Goal: Task Accomplishment & Management: Manage account settings

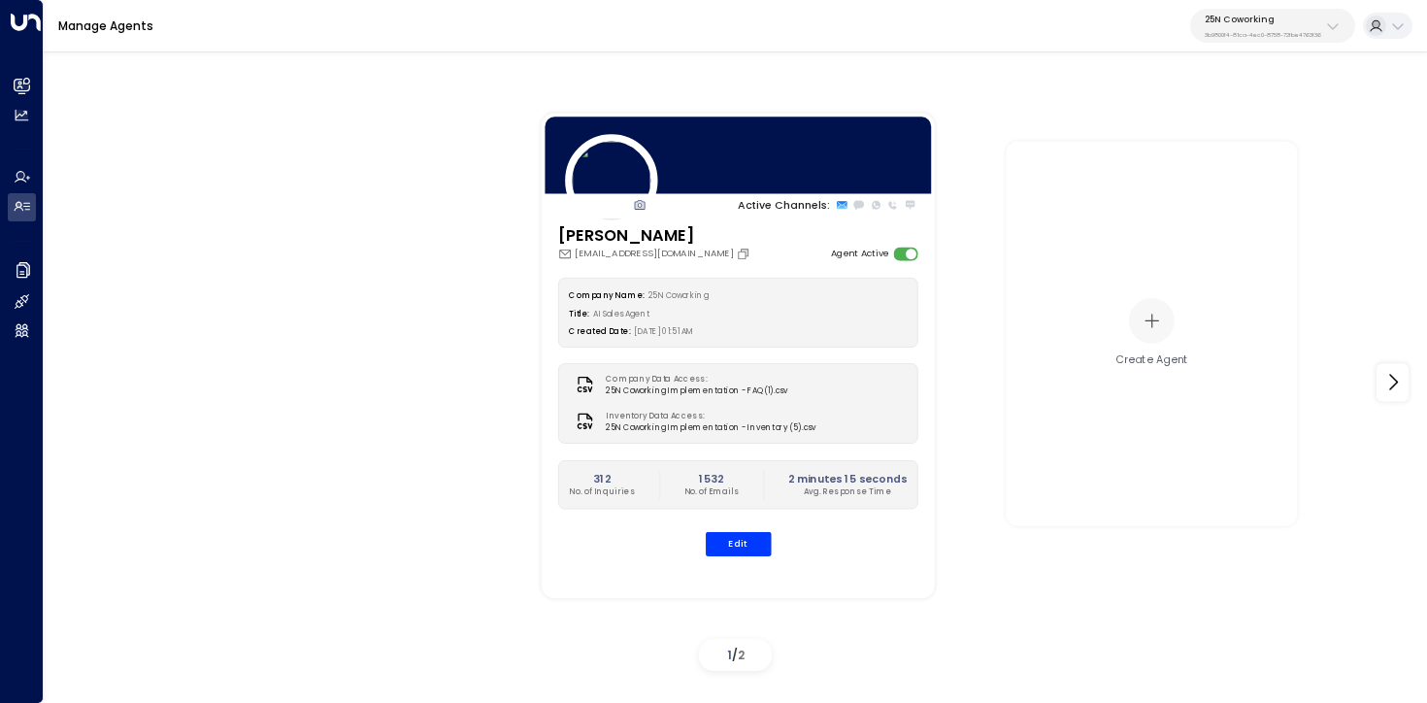
click at [1252, 32] on p "3b9800f4-81ca-4ec0-8758-72fbe4763f36" at bounding box center [1263, 35] width 117 height 8
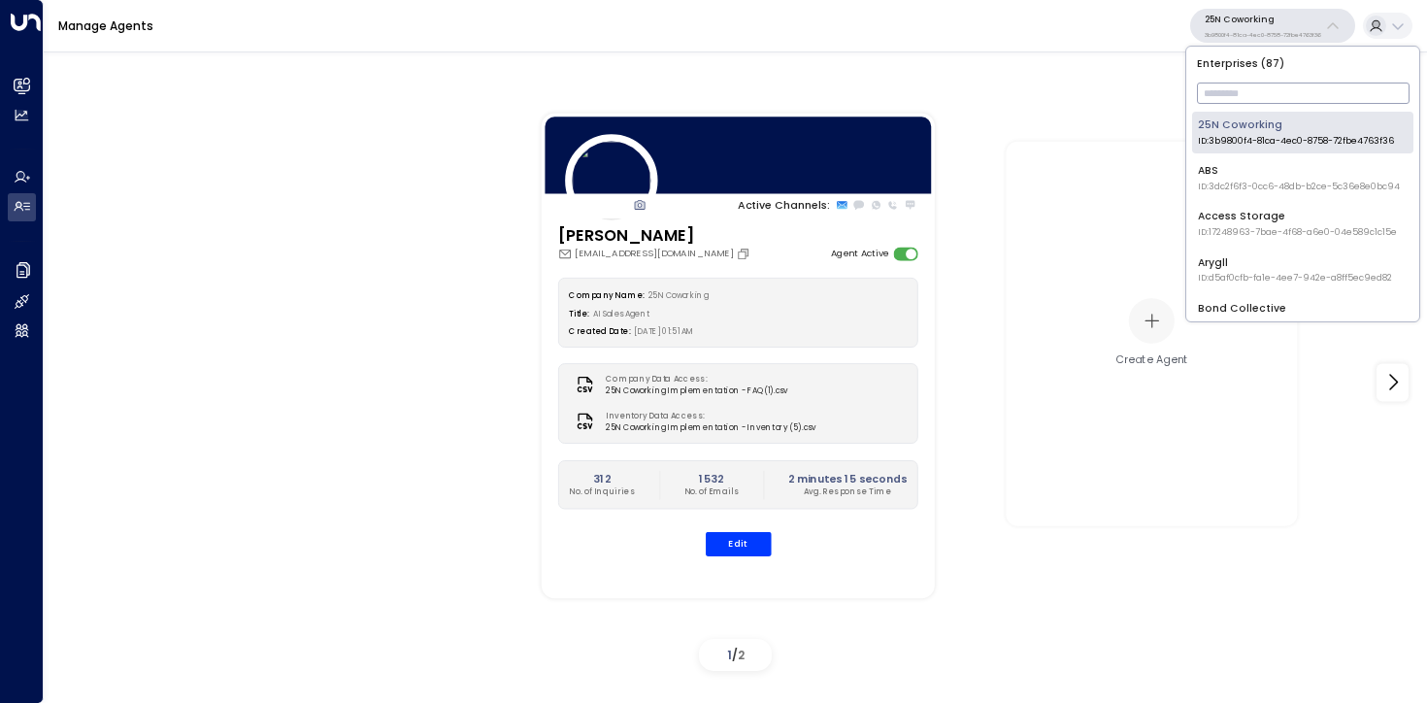
click at [1243, 104] on input "text" at bounding box center [1303, 93] width 213 height 31
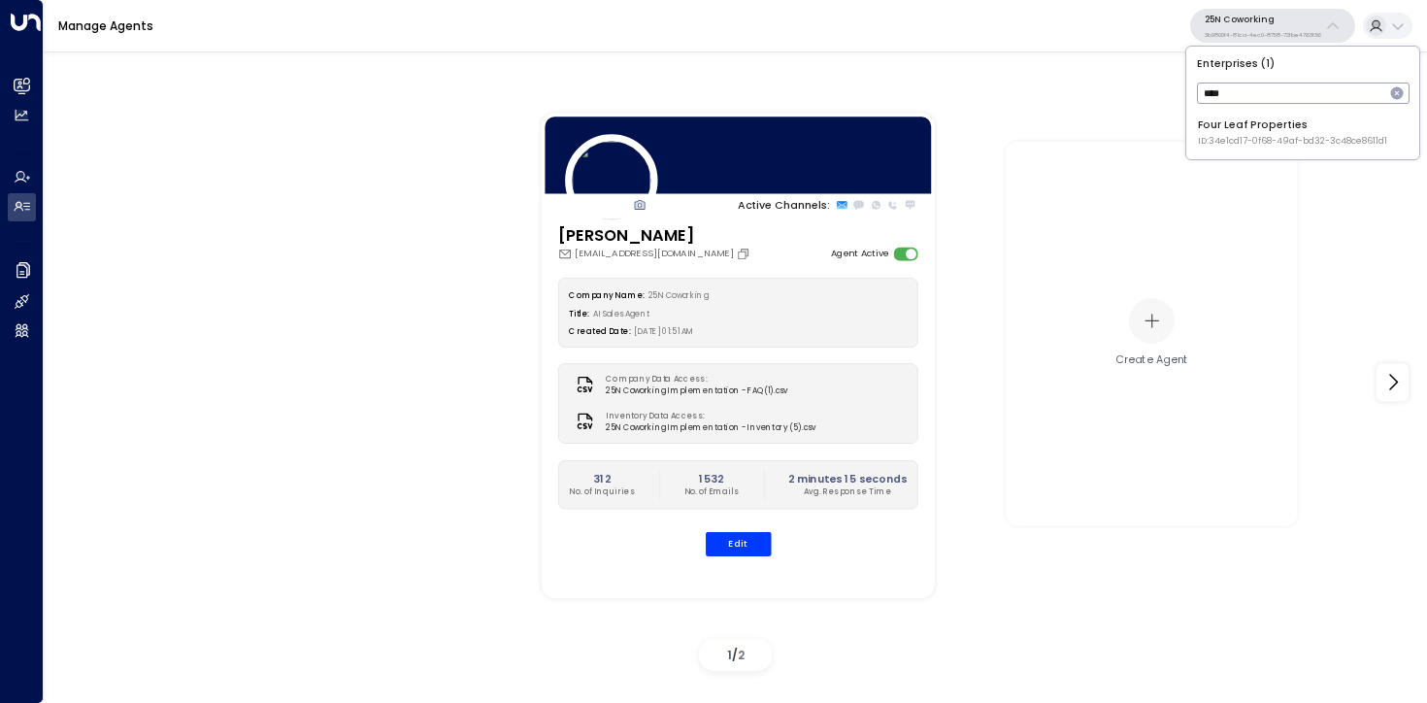
type input "****"
click at [1229, 143] on span "ID: 34e1cd17-0f68-49af-bd32-3c48ce8611d1" at bounding box center [1292, 142] width 189 height 14
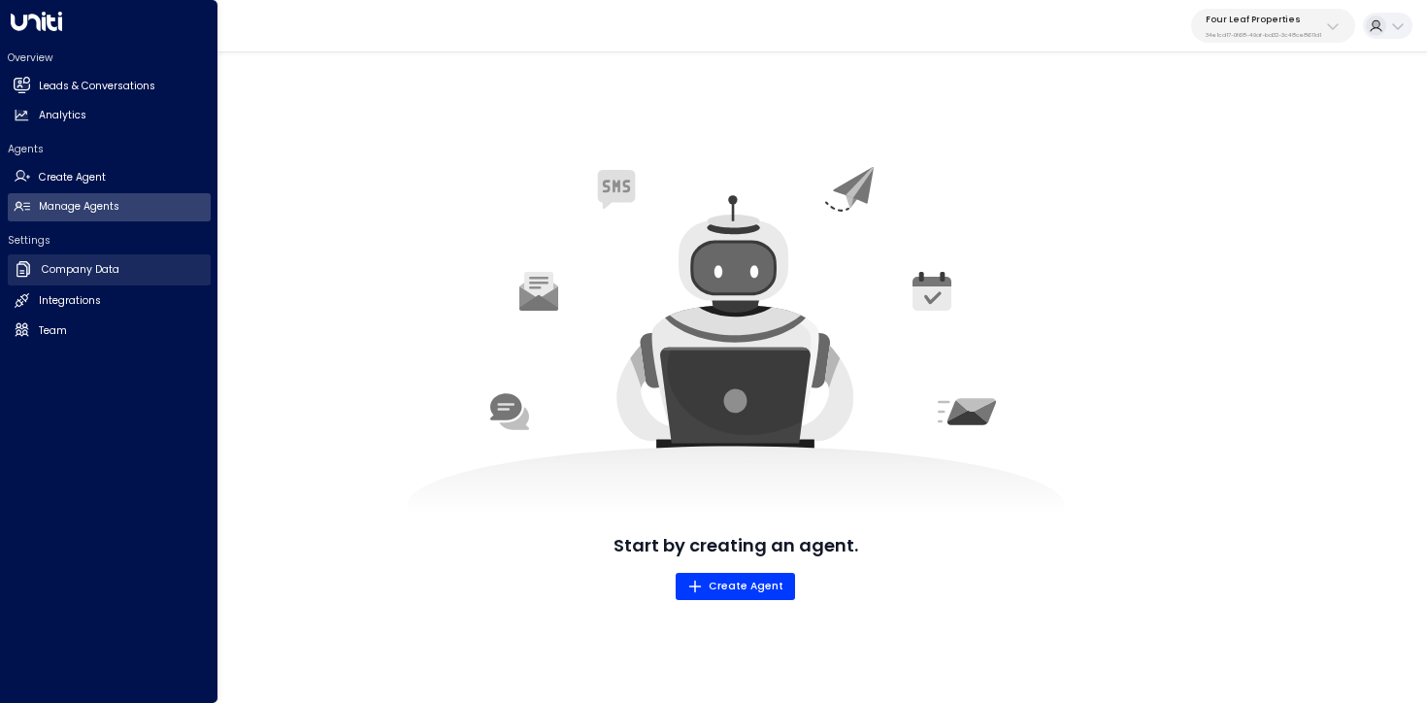
click at [52, 266] on h2 "Company Data" at bounding box center [81, 270] width 78 height 16
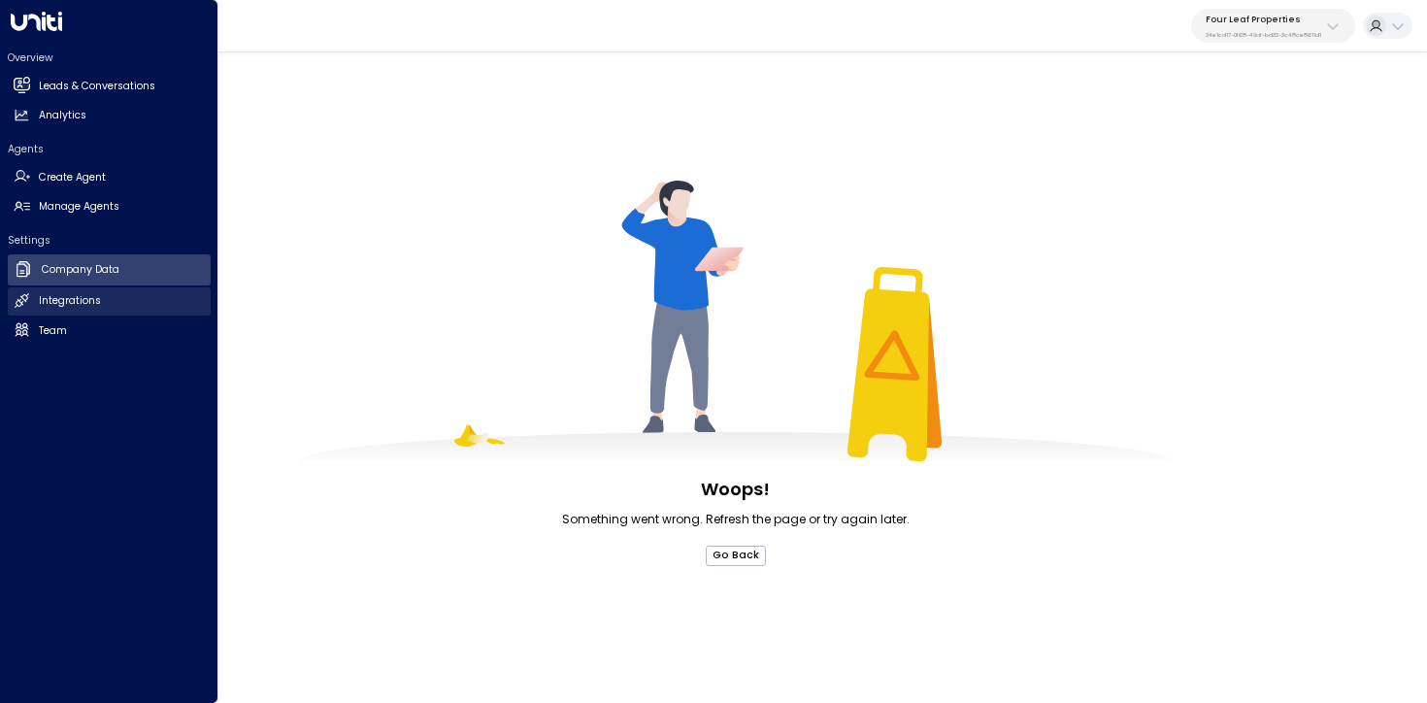
click at [68, 301] on h2 "Integrations" at bounding box center [70, 301] width 62 height 16
click at [17, 77] on icon at bounding box center [22, 85] width 17 height 17
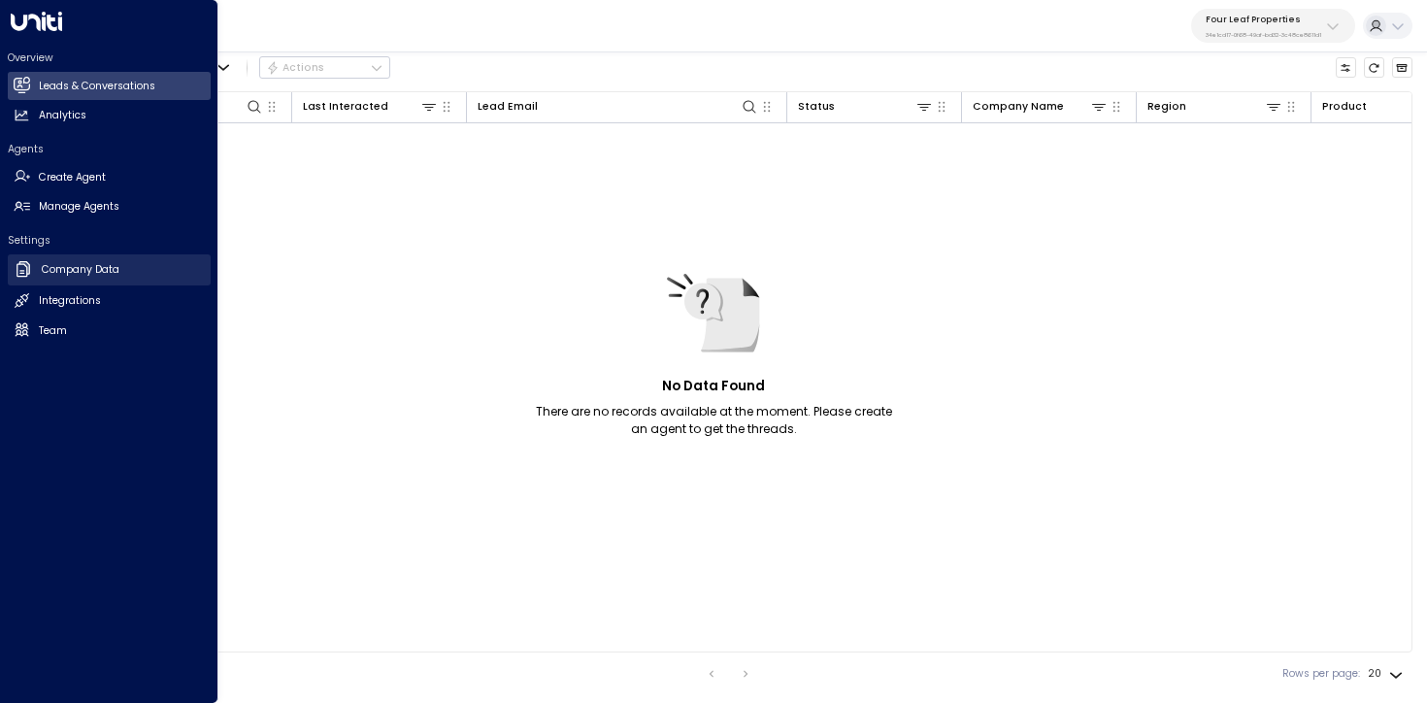
click at [80, 266] on h2 "Company Data" at bounding box center [81, 270] width 78 height 16
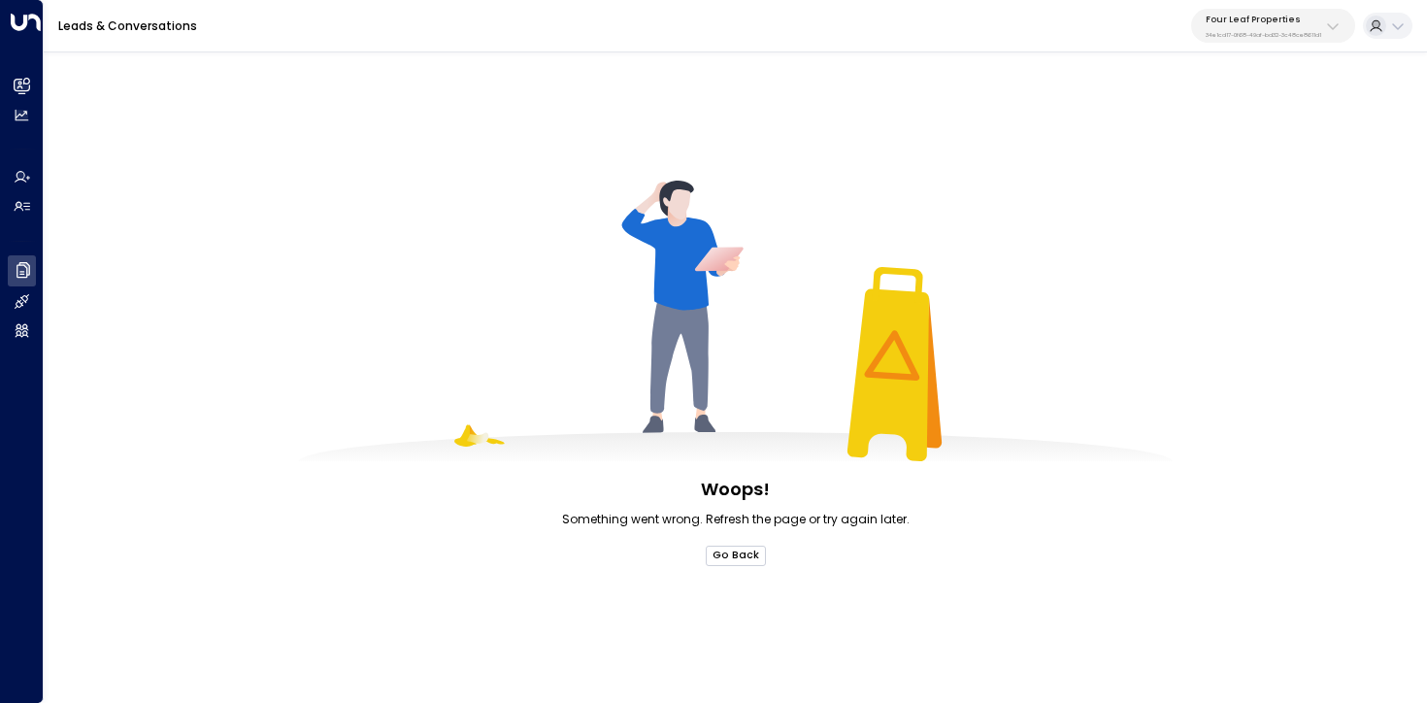
click at [754, 554] on button "Go Back" at bounding box center [736, 556] width 60 height 20
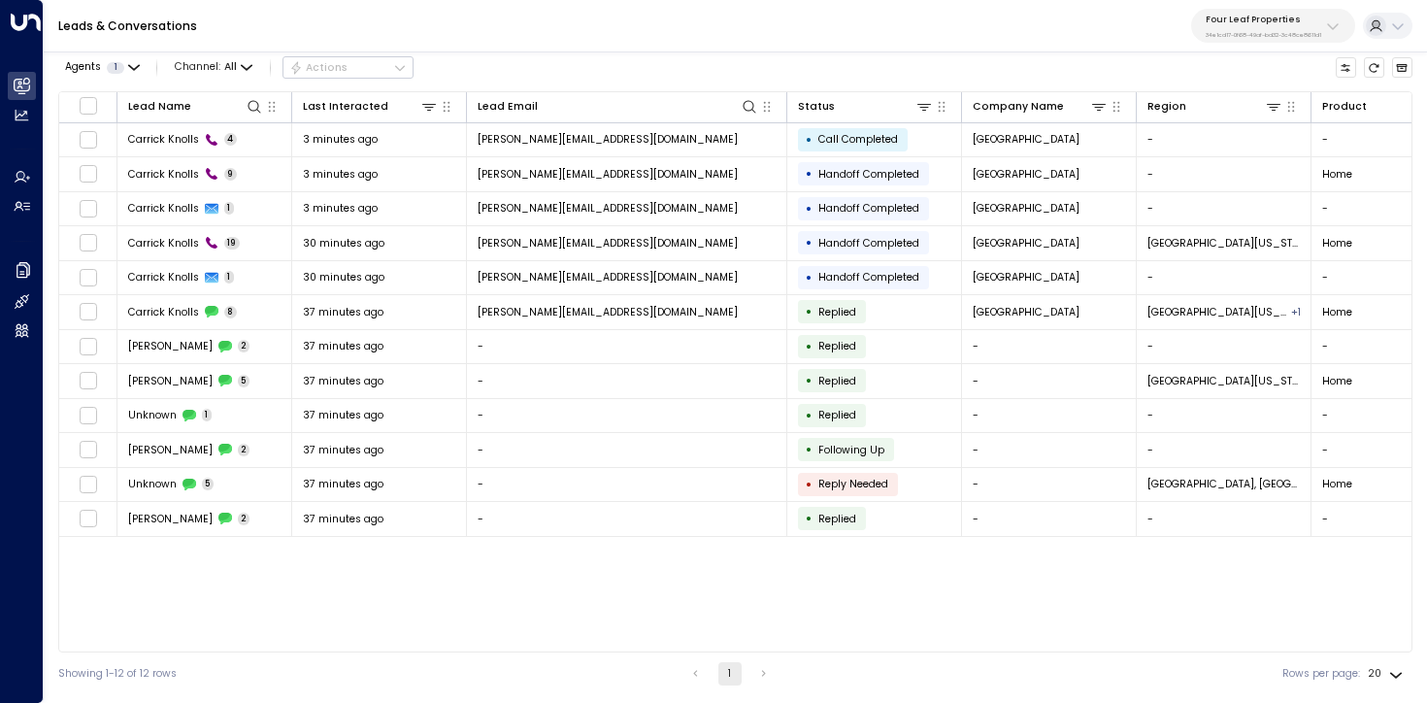
click at [555, 28] on div "Leads & Conversations Four Leaf Properties 34e1cd17-0f68-49af-bd32-3c48ce8611d1" at bounding box center [736, 26] width 1384 height 52
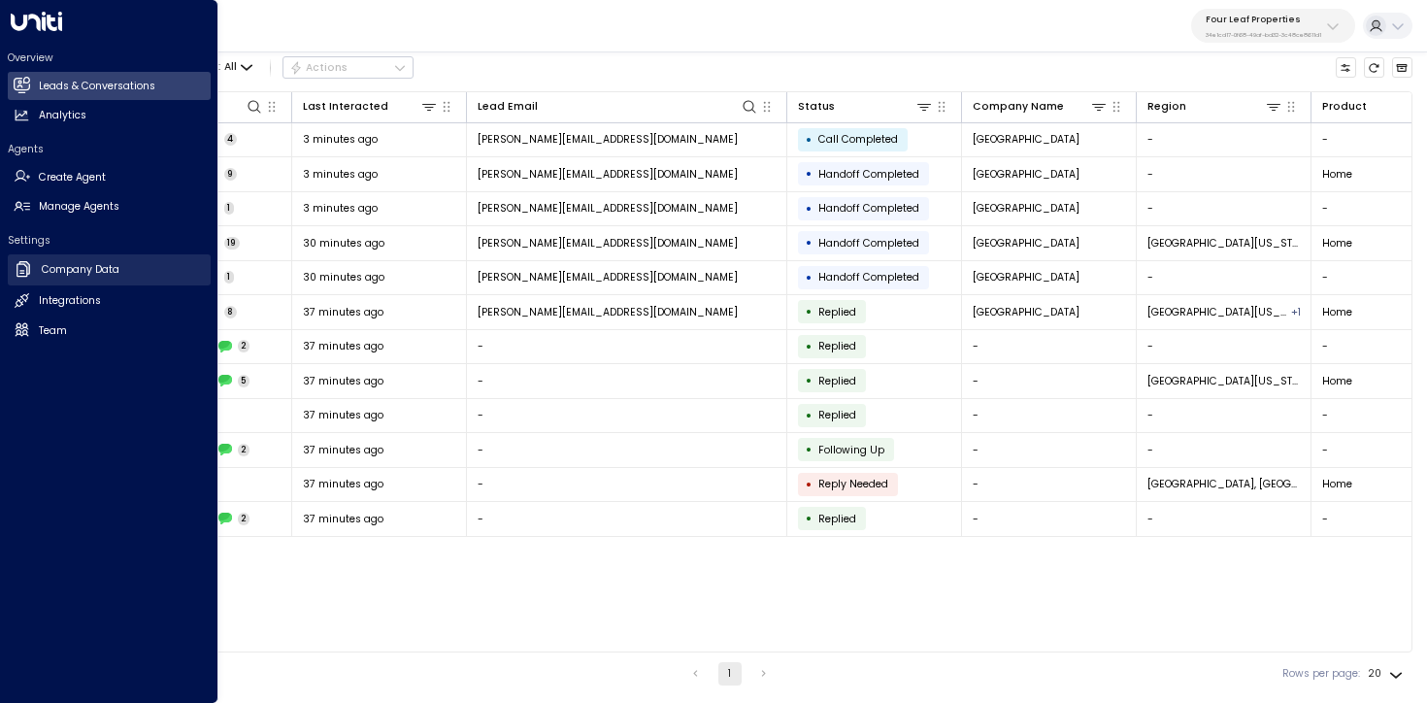
click at [85, 277] on h2 "Company Data" at bounding box center [81, 270] width 78 height 16
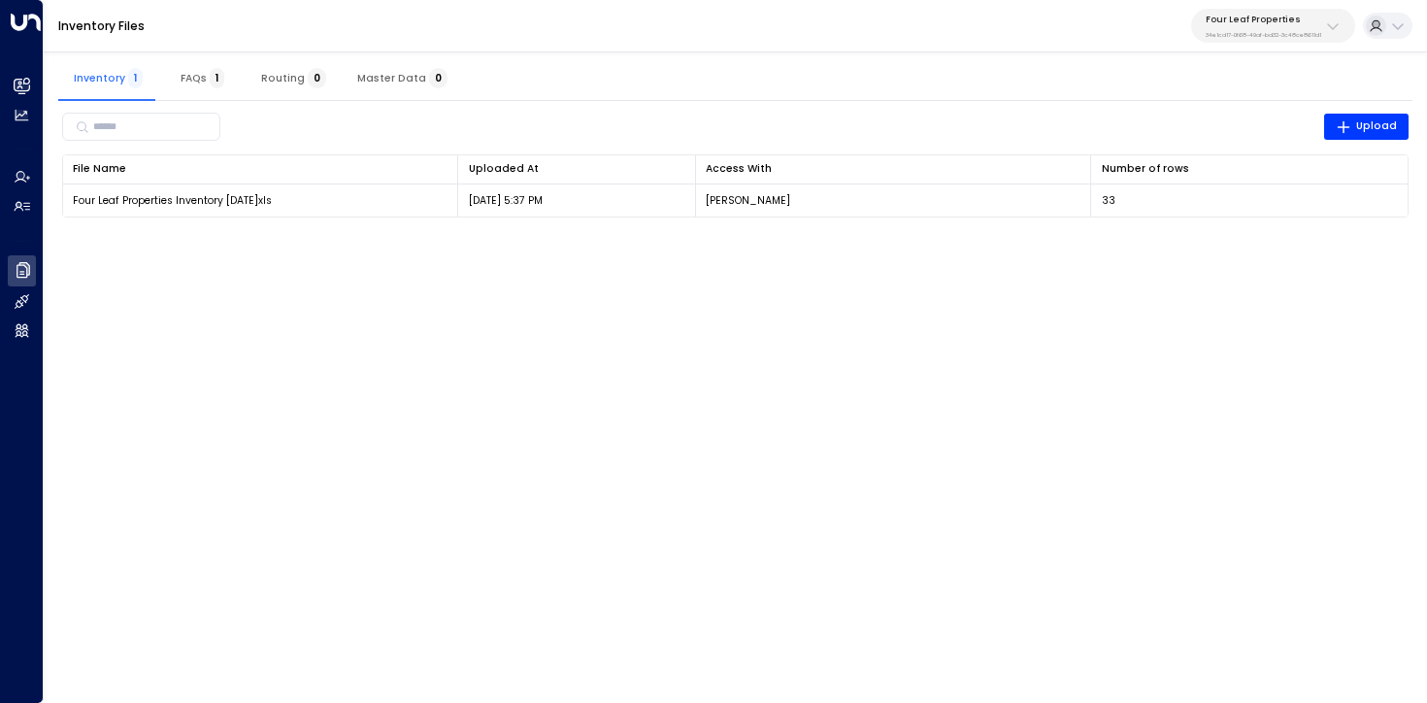
click at [198, 91] on button "FAQs 1" at bounding box center [201, 77] width 87 height 47
click at [138, 50] on div "FAQ Files Four Leaf Properties 34e1cd17-0f68-49af-bd32-3c48ce8611d1" at bounding box center [736, 26] width 1384 height 52
click at [106, 73] on span "Inventory 1" at bounding box center [108, 78] width 69 height 13
click at [185, 82] on span "FAQs 1" at bounding box center [203, 78] width 44 height 13
click at [85, 77] on span "Inventory 1" at bounding box center [108, 78] width 69 height 13
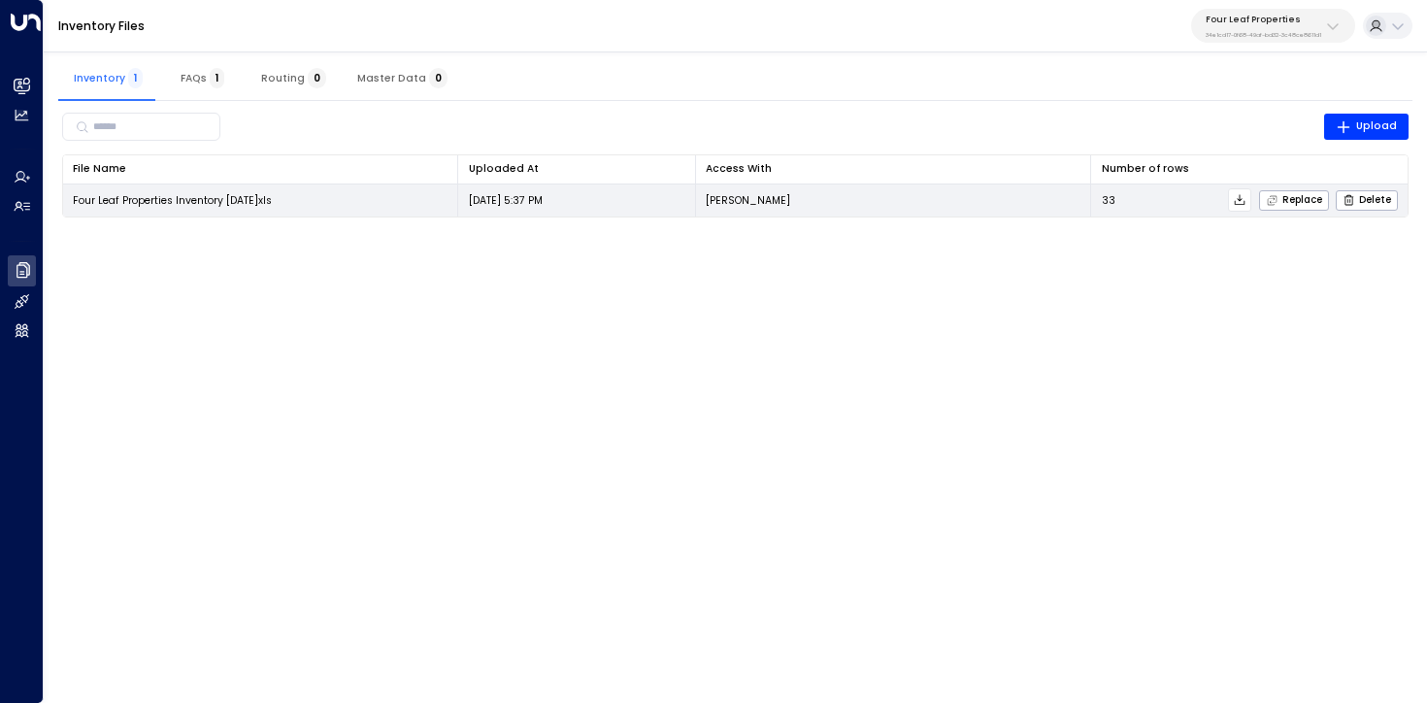
click at [200, 200] on span "Four Leaf Properties Inventory [DATE]xls" at bounding box center [172, 200] width 199 height 15
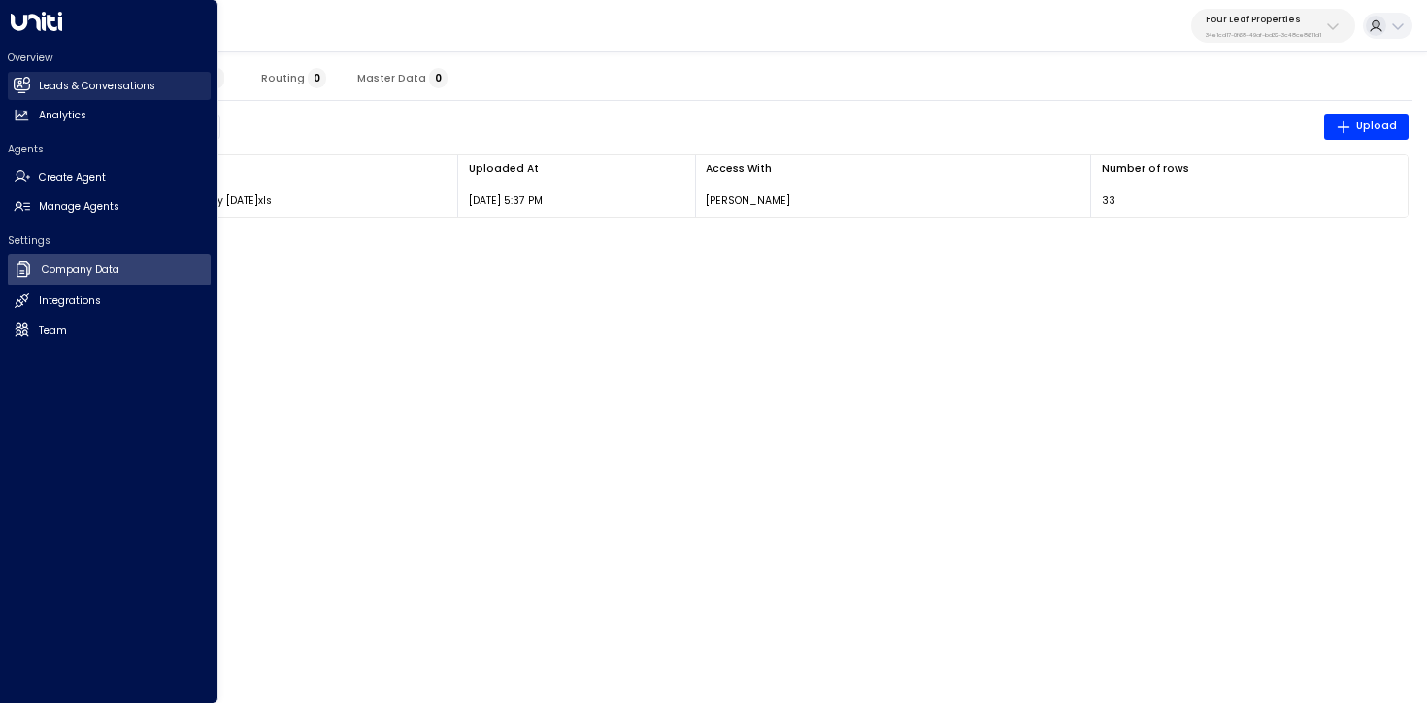
click at [32, 84] on link "Leads & Conversations Leads & Conversations" at bounding box center [109, 86] width 203 height 28
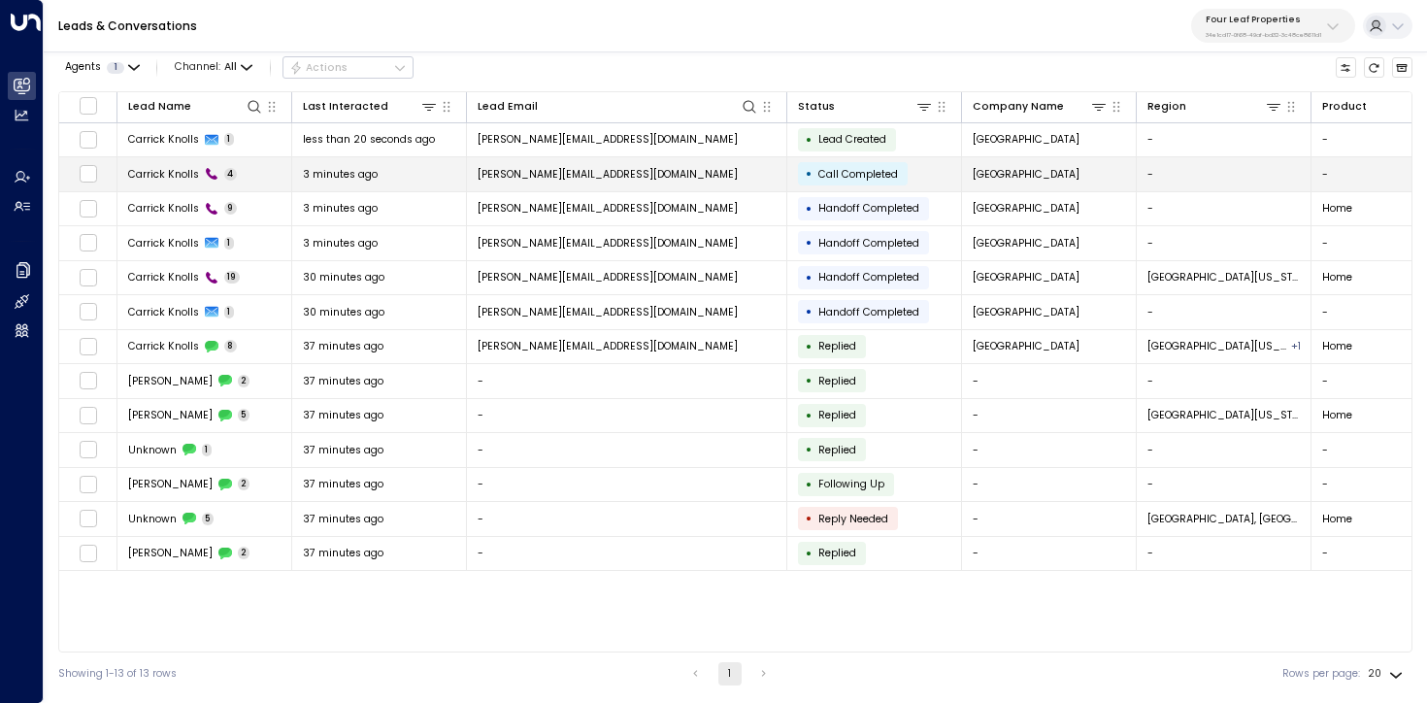
click at [254, 180] on td "Carrick Knolls 4" at bounding box center [204, 174] width 175 height 34
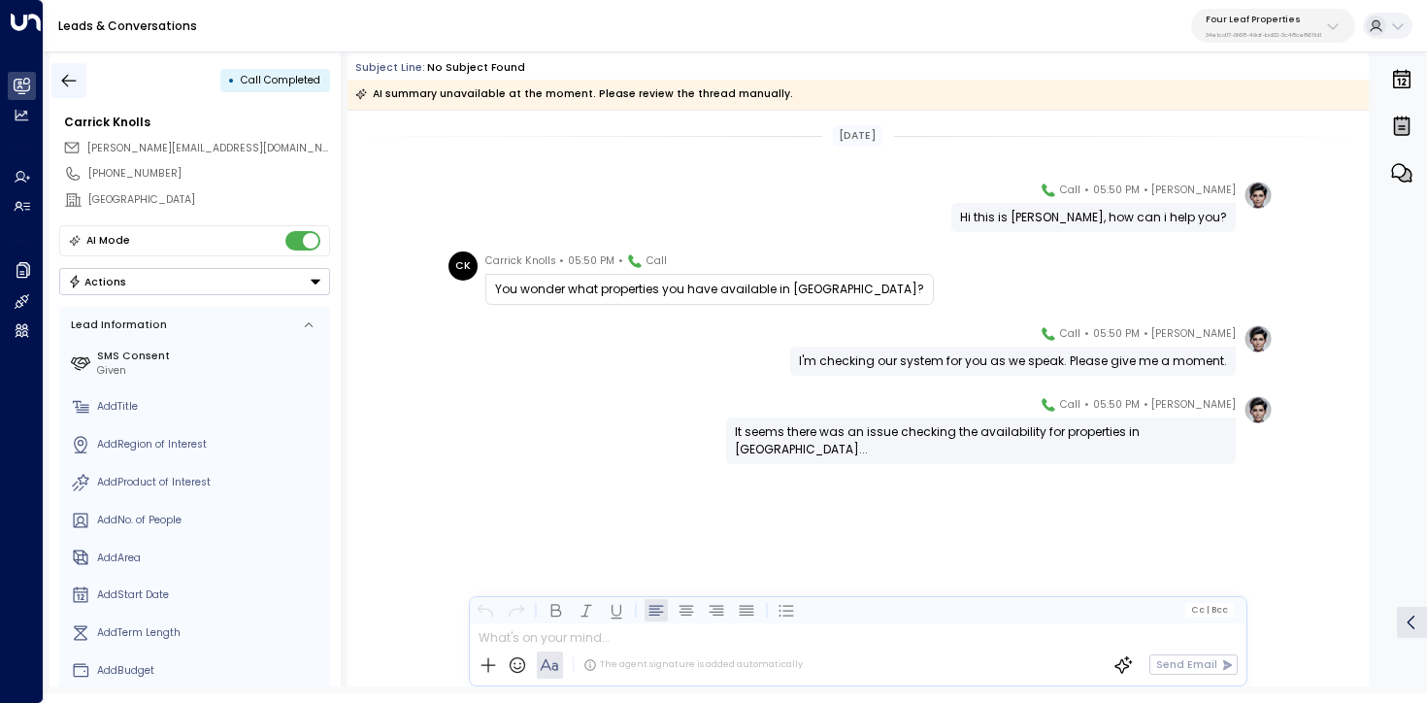
click at [62, 75] on icon "button" at bounding box center [68, 80] width 19 height 19
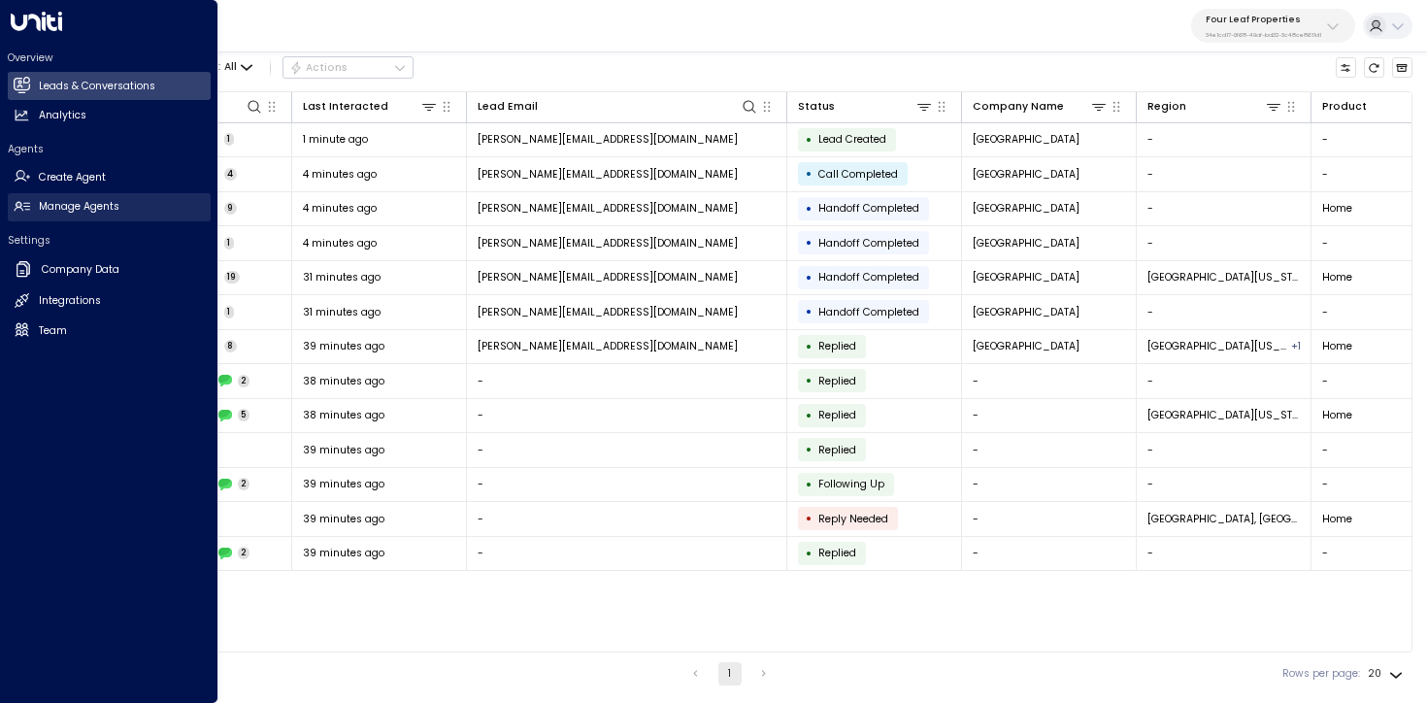
click at [117, 198] on link "Manage Agents Manage Agents" at bounding box center [109, 207] width 203 height 28
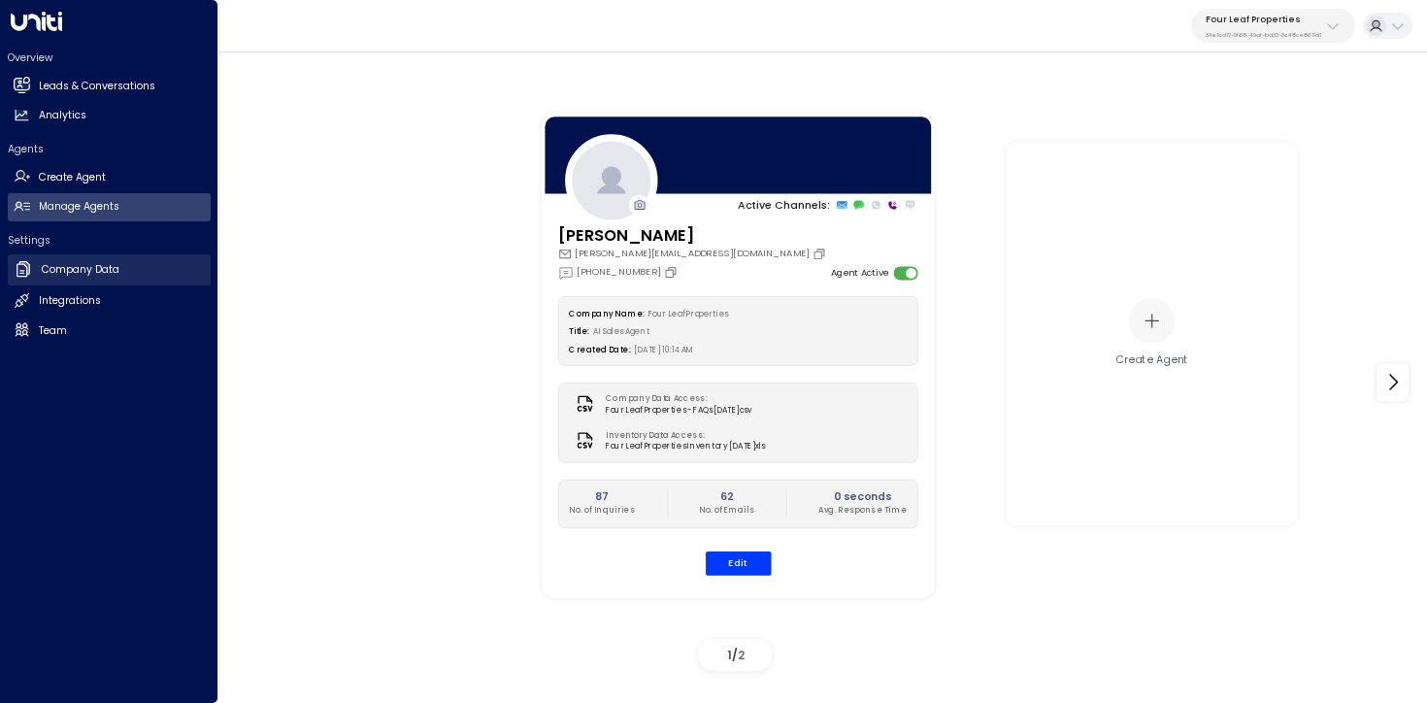
click at [14, 263] on icon at bounding box center [23, 268] width 19 height 19
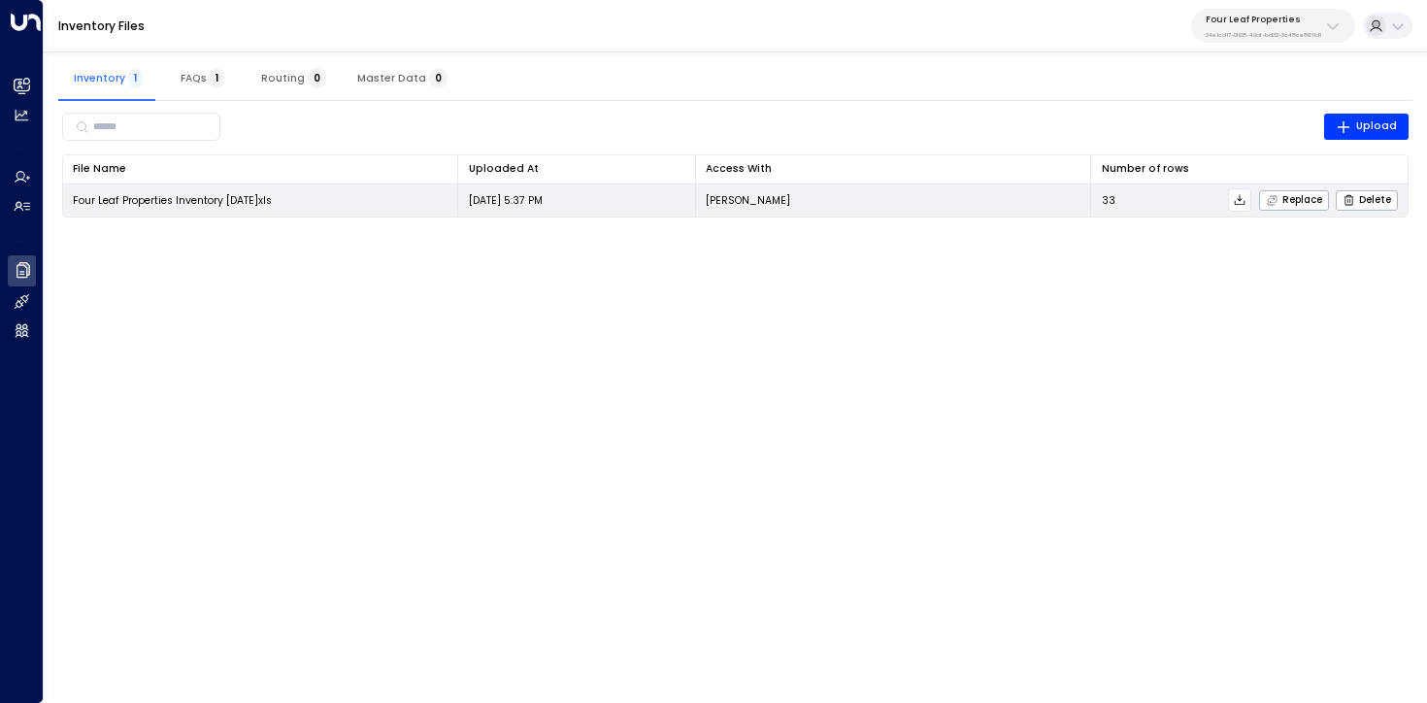
click at [1244, 198] on icon at bounding box center [1240, 200] width 14 height 14
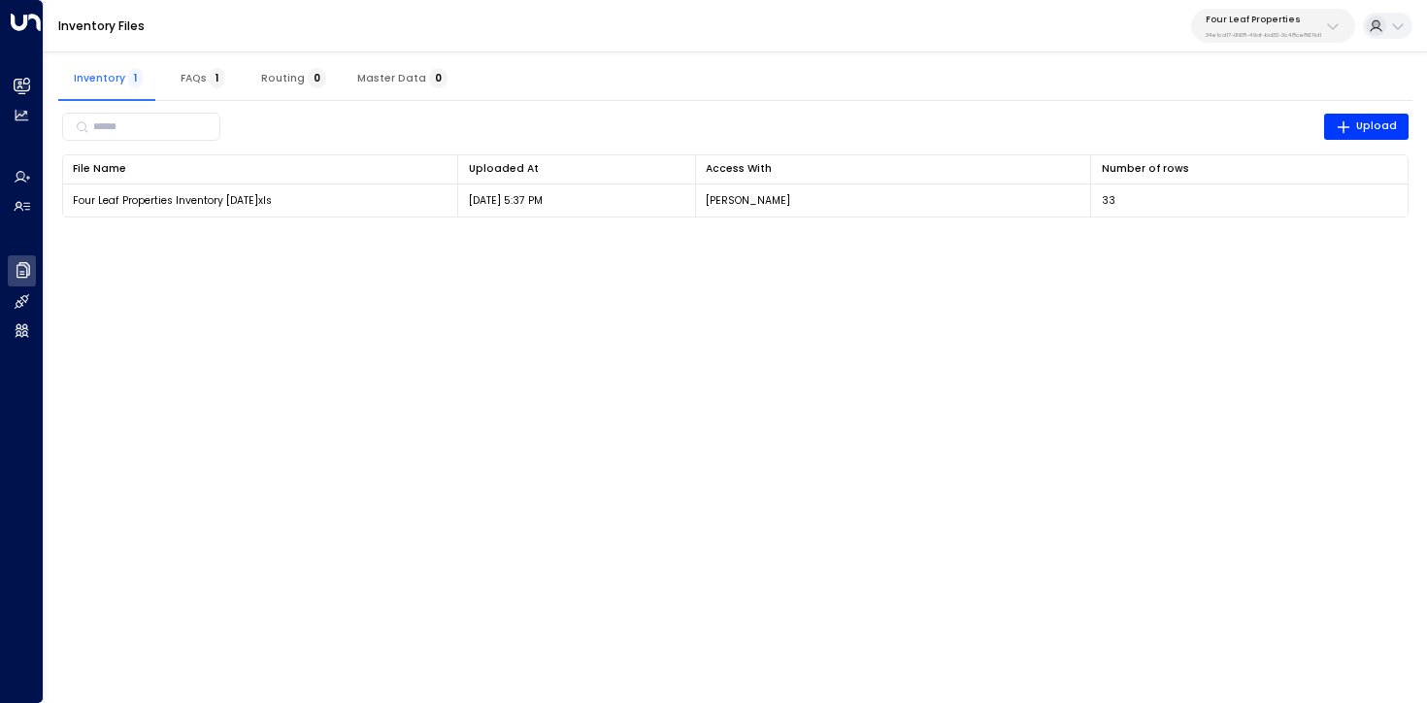
click at [1273, 25] on div "Four Leaf Properties 34e1cd17-0f68-49af-bd32-3c48ce8611d1" at bounding box center [1264, 26] width 116 height 25
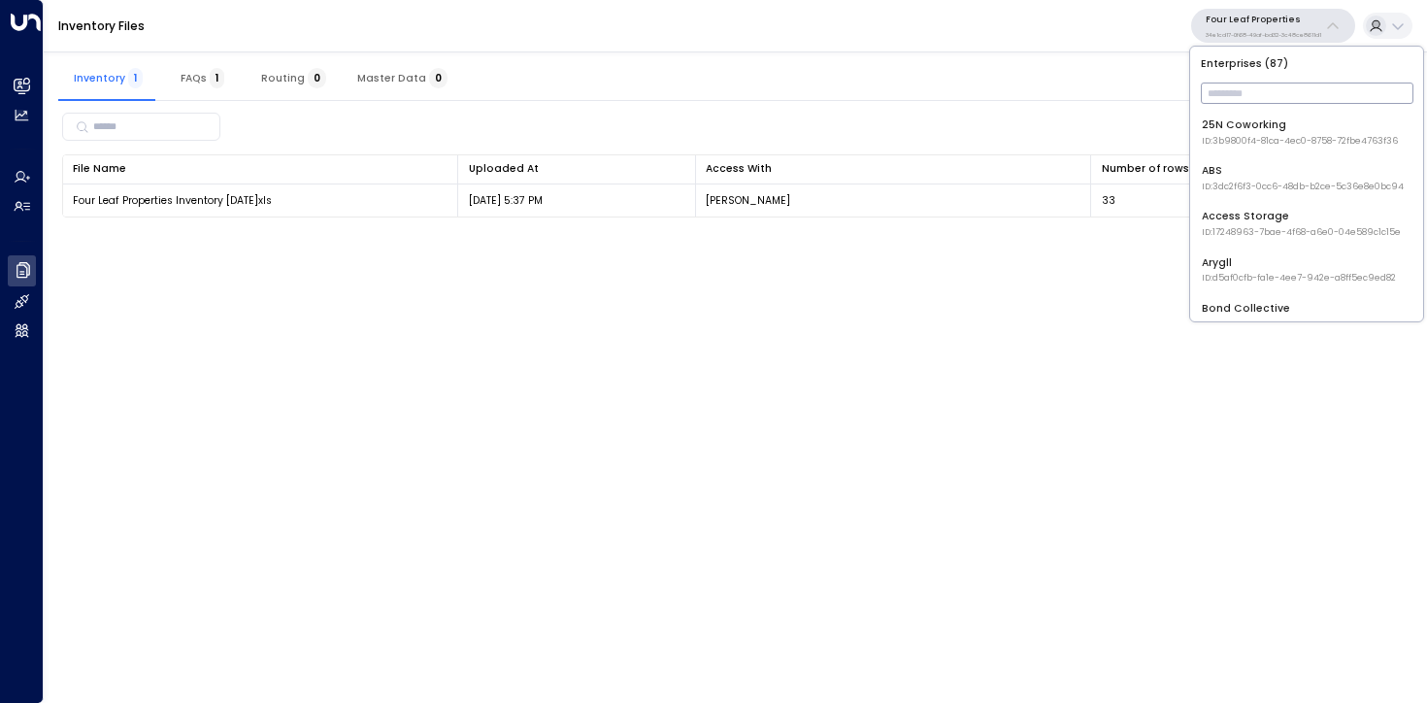
click at [1259, 83] on input "text" at bounding box center [1307, 93] width 213 height 31
type input "*"
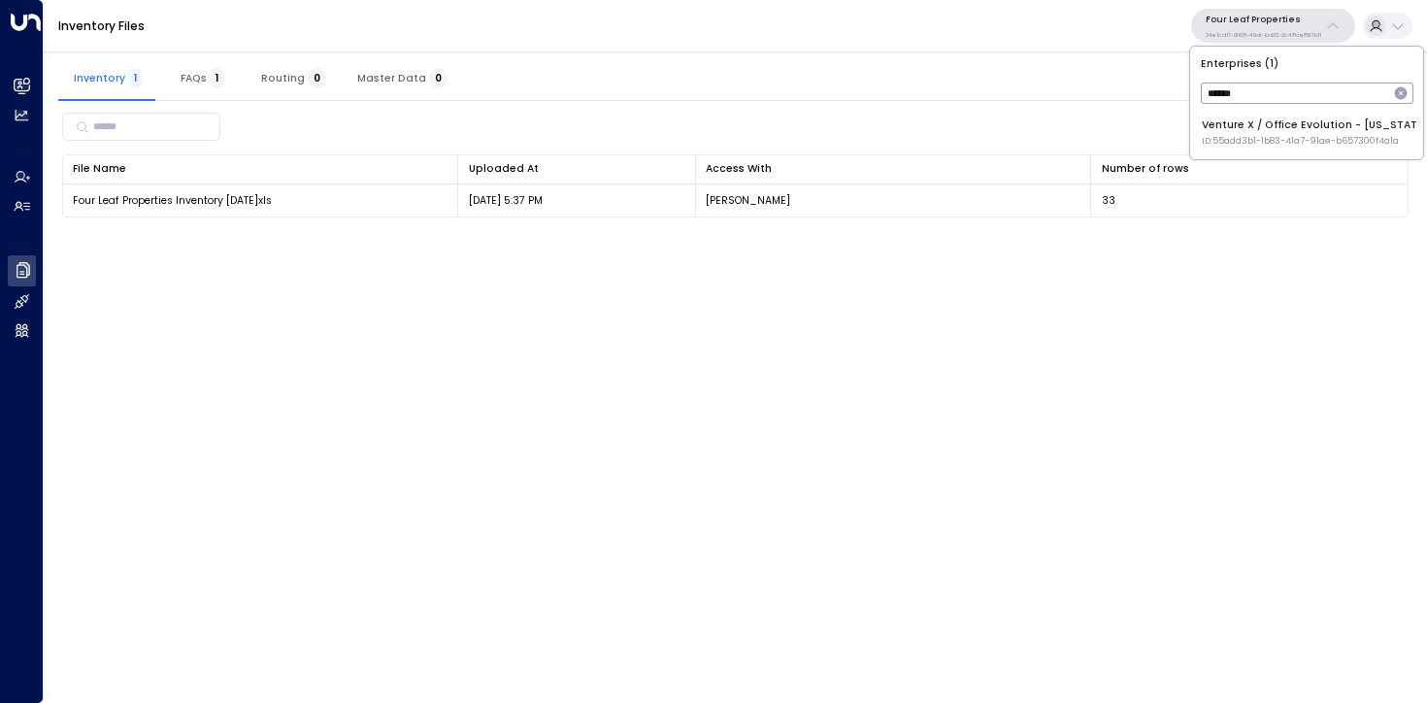
type input "******"
click at [1277, 113] on li "Venture X / Office Evolution - [US_STATE] ID: 55add3b1-1b83-41a7-91ae-b657300f4…" at bounding box center [1306, 133] width 221 height 42
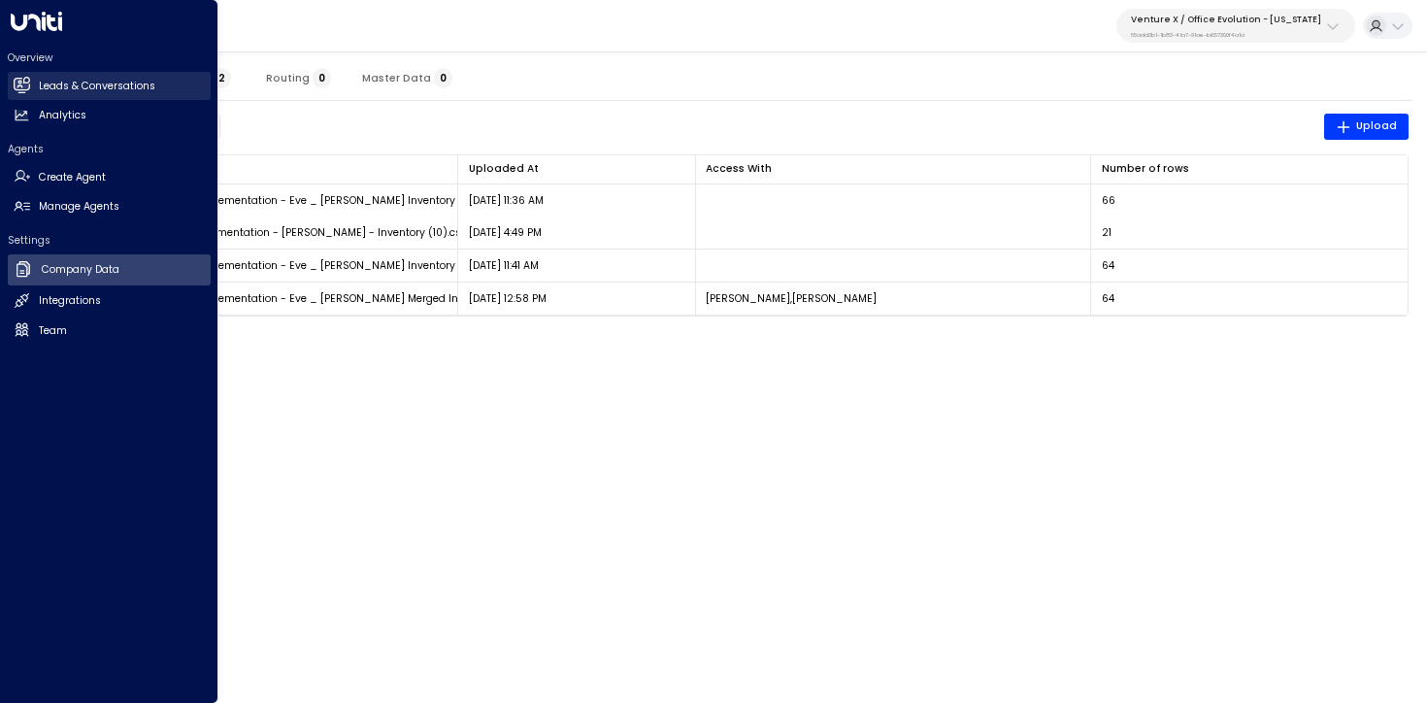
click at [47, 89] on h2 "Leads & Conversations" at bounding box center [97, 87] width 117 height 16
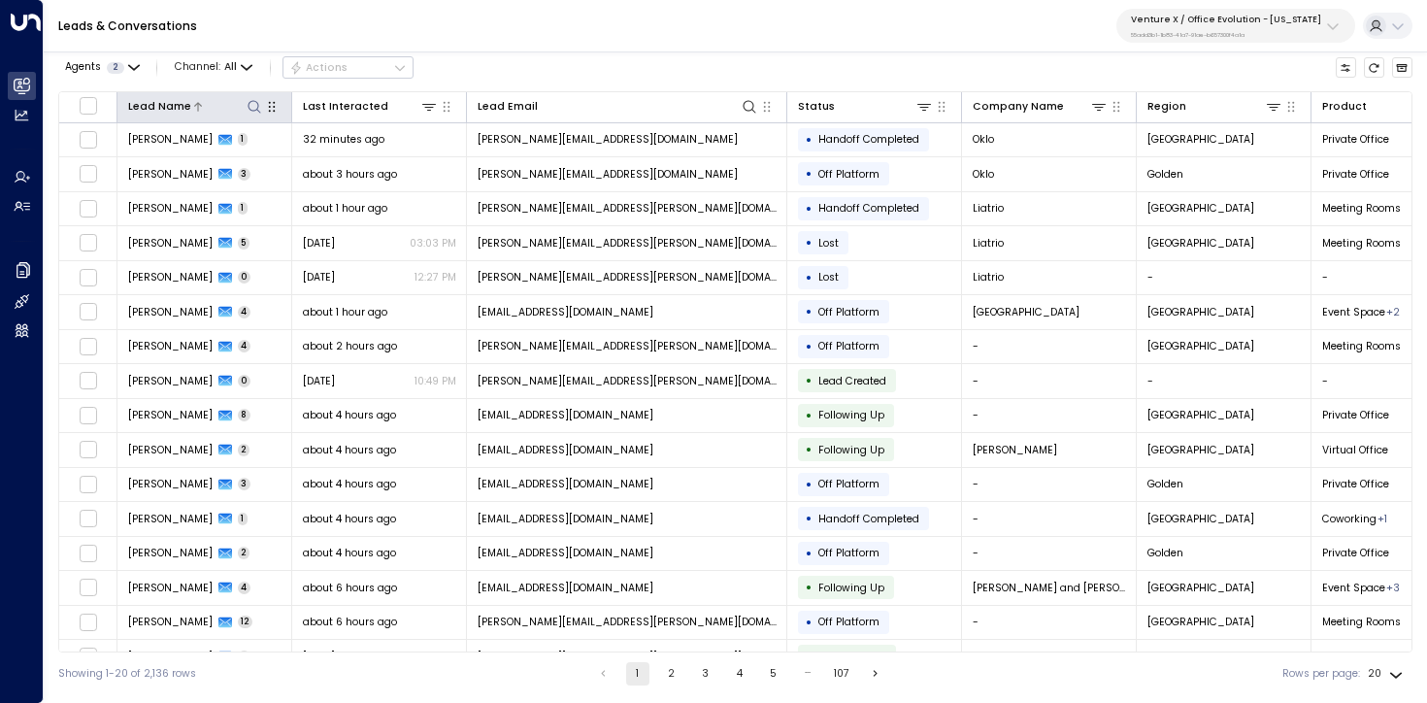
click at [256, 103] on icon at bounding box center [254, 106] width 13 height 13
type input "*****"
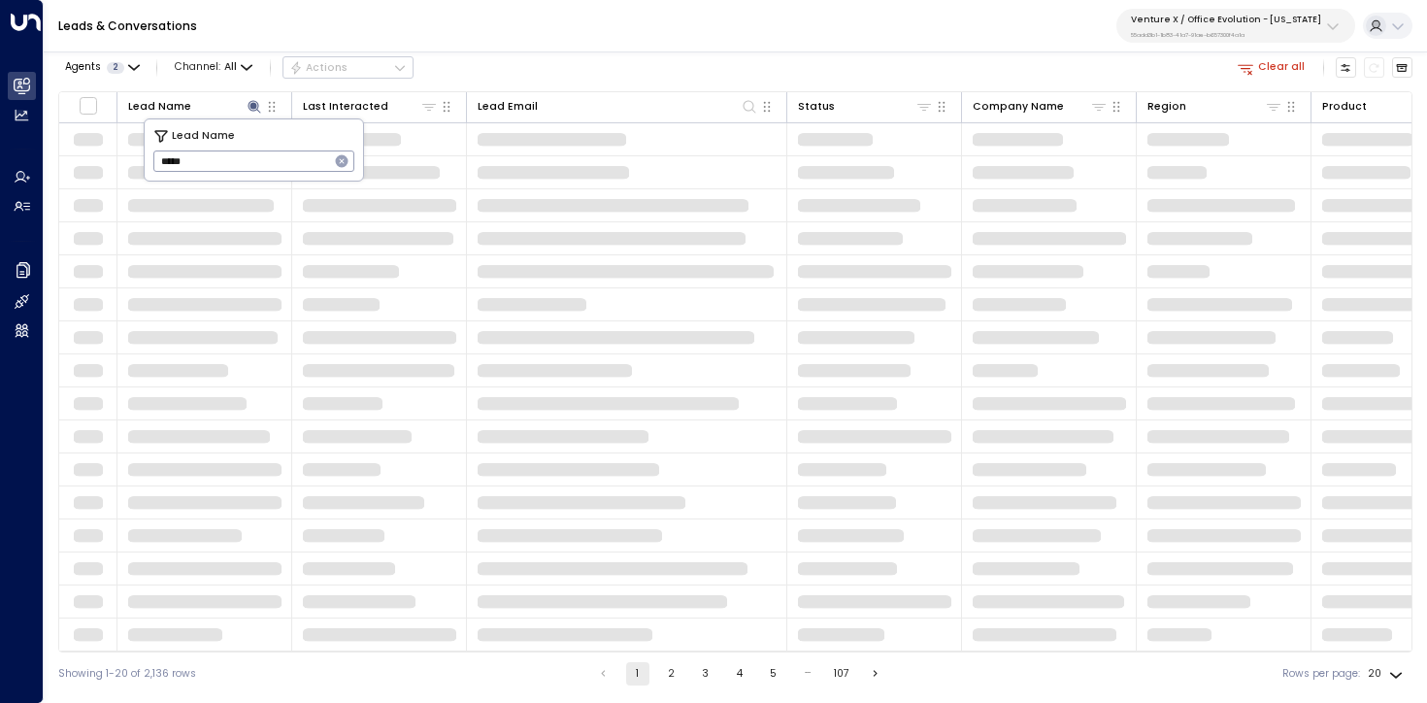
click at [675, 41] on div "Leads & Conversations Venture X / Office Evolution - [US_STATE] 55add3b1-1b83-4…" at bounding box center [736, 26] width 1384 height 52
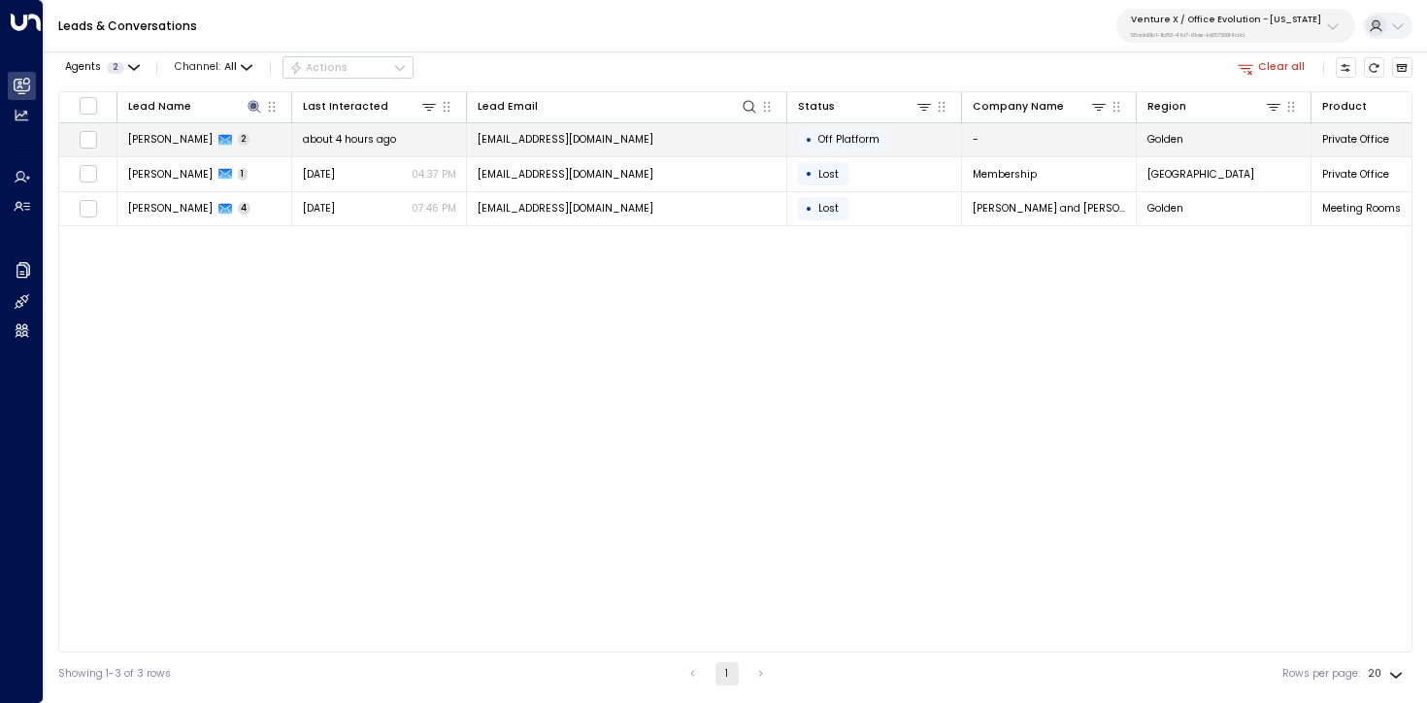
click at [235, 150] on td "[PERSON_NAME] 2" at bounding box center [204, 140] width 175 height 34
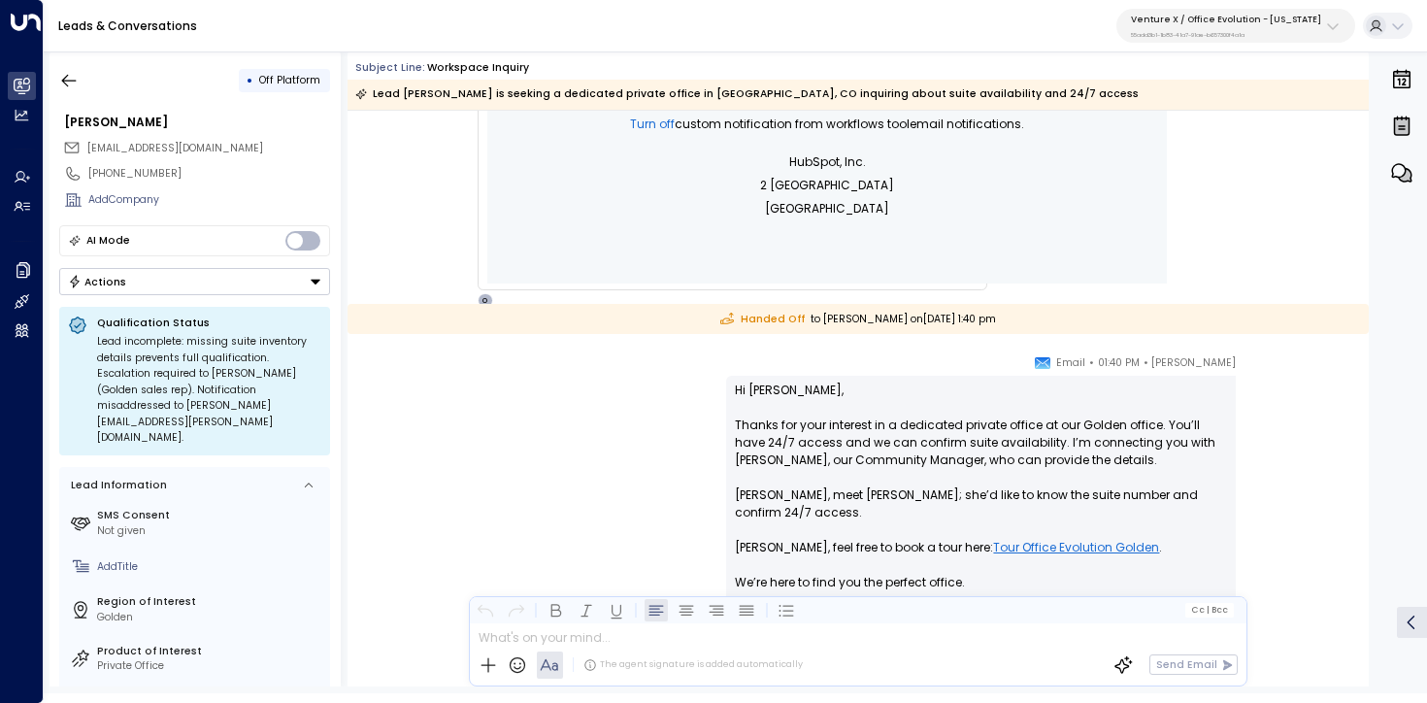
scroll to position [980, 0]
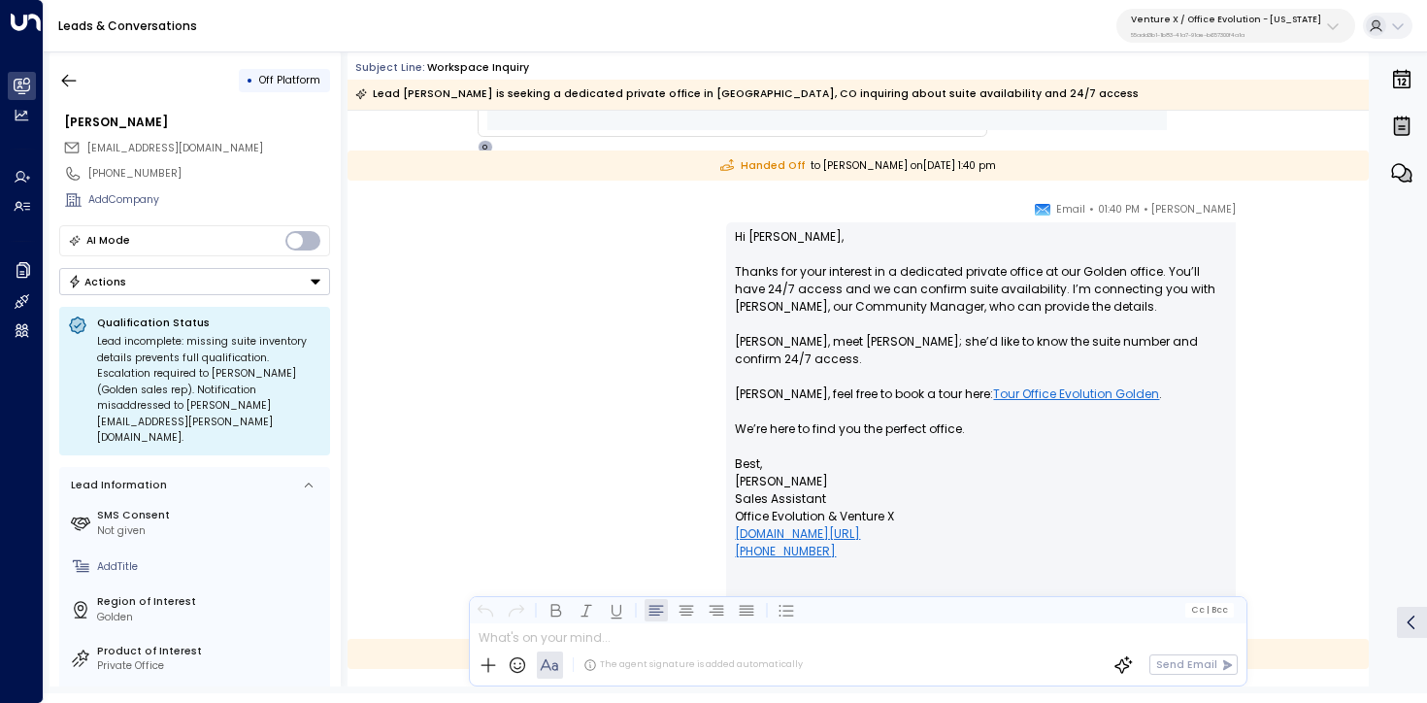
drag, startPoint x: 1151, startPoint y: 303, endPoint x: 684, endPoint y: 264, distance: 468.7
click at [684, 264] on div "[PERSON_NAME] • 01:40 PM • Email Hi [PERSON_NAME], Thanks for your interest in …" at bounding box center [858, 409] width 830 height 419
copy p "Thanks for your interest in a dedicated private office at our Golden office. Yo…"
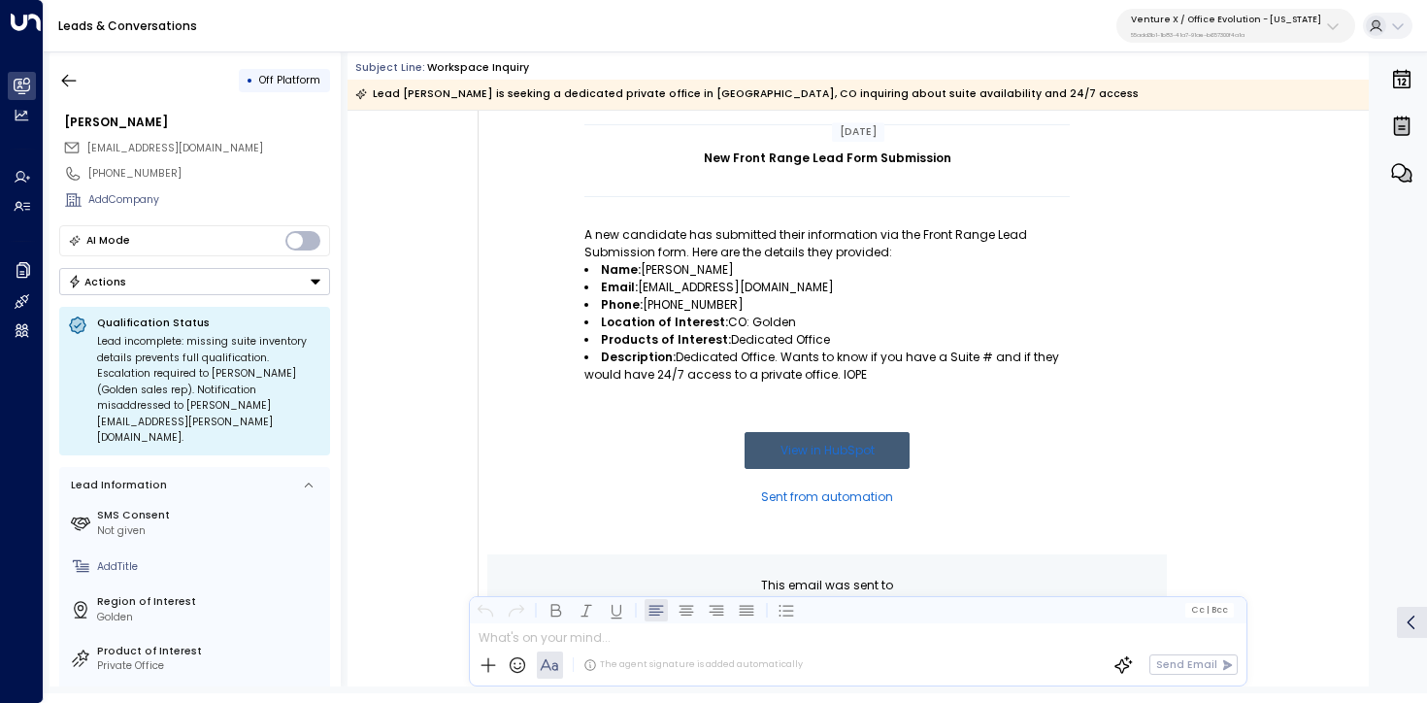
scroll to position [178, 0]
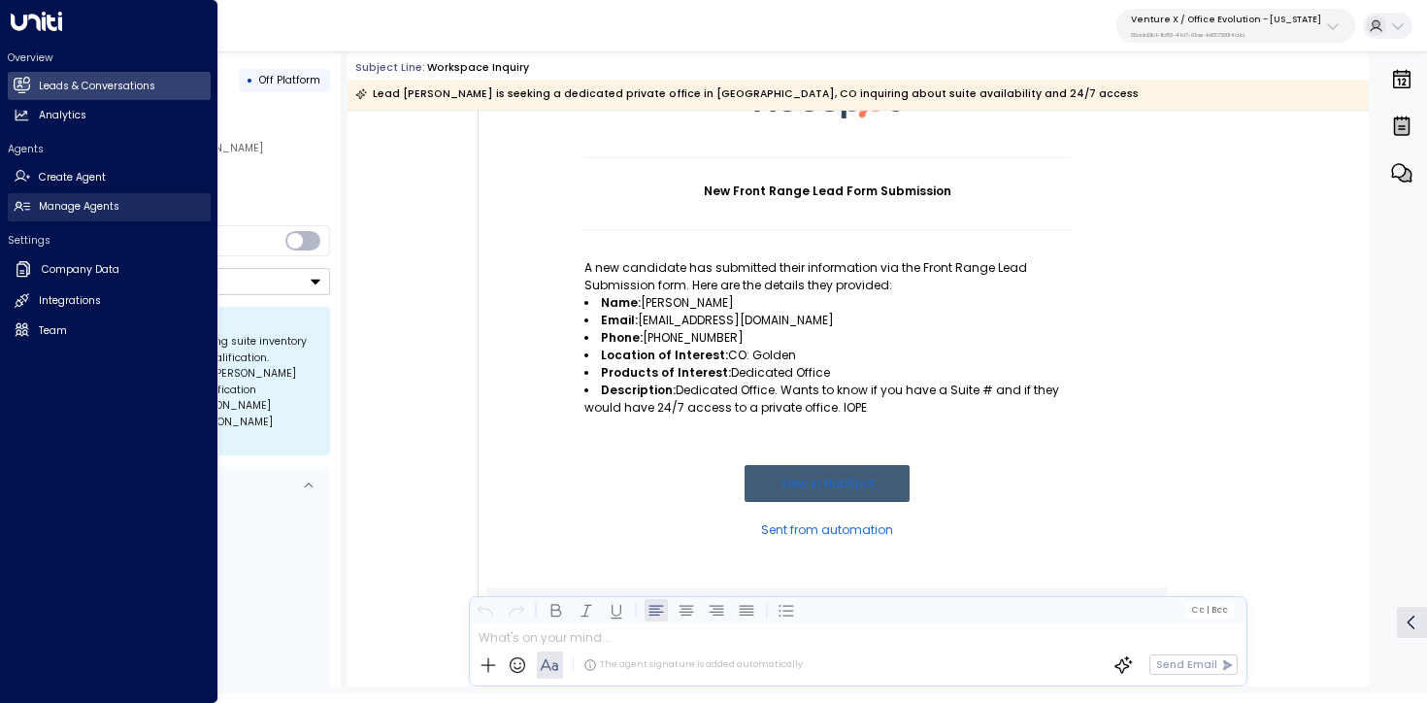
click at [14, 209] on icon at bounding box center [22, 206] width 17 height 17
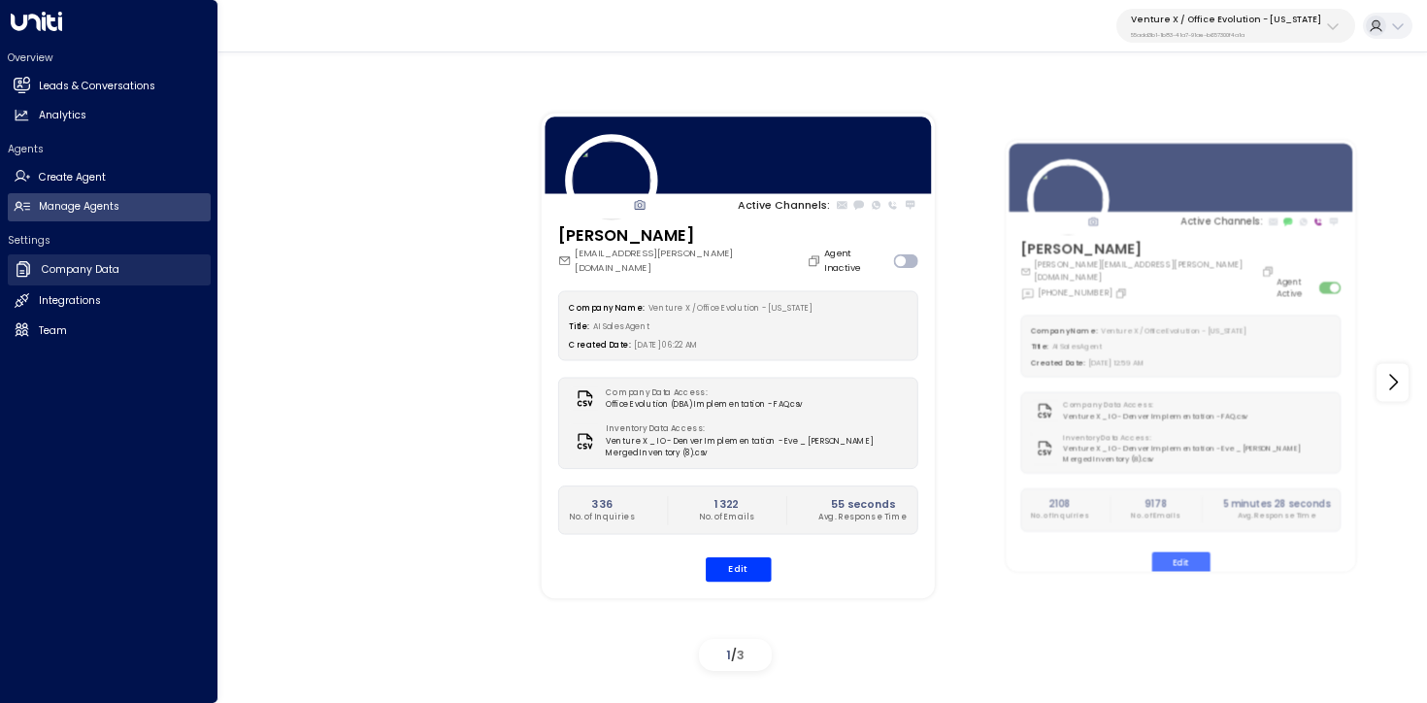
click at [36, 275] on link "Company Data Company Data" at bounding box center [109, 269] width 203 height 31
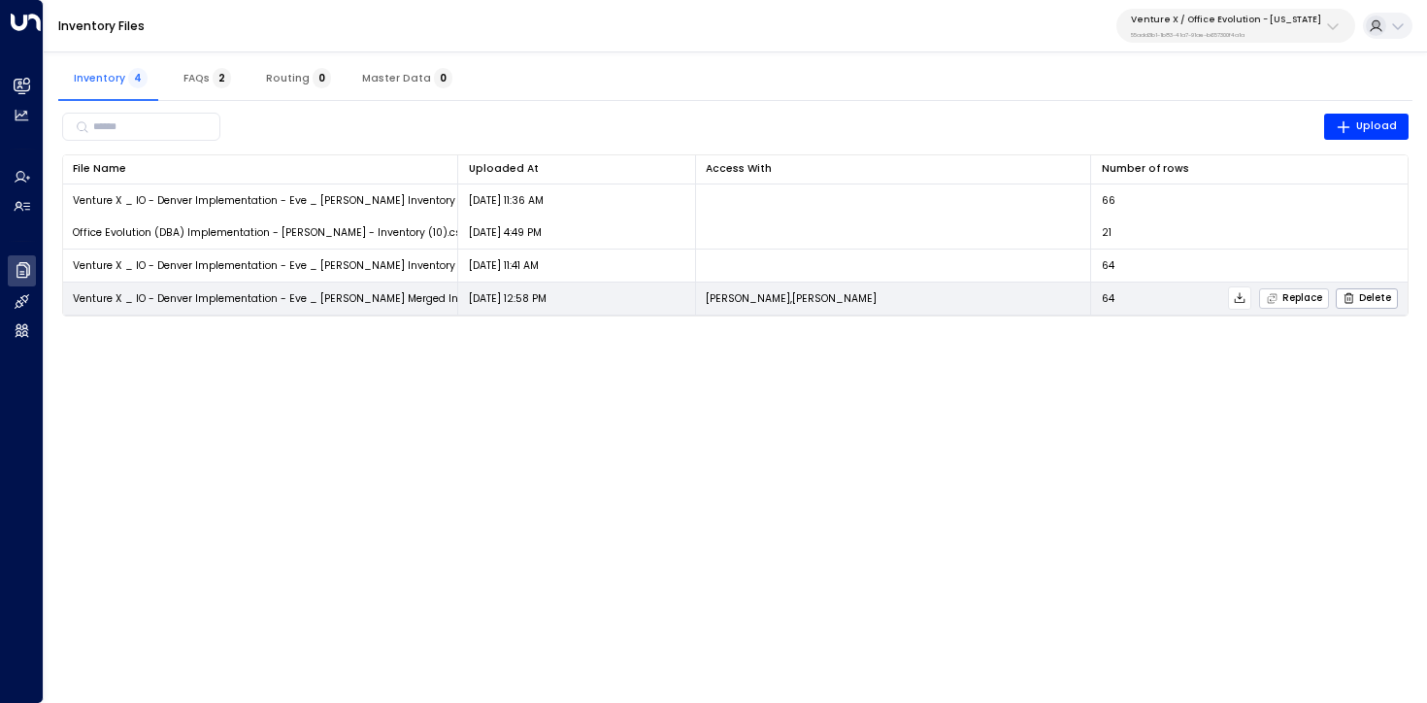
click at [1303, 300] on span "Replace" at bounding box center [1294, 298] width 56 height 13
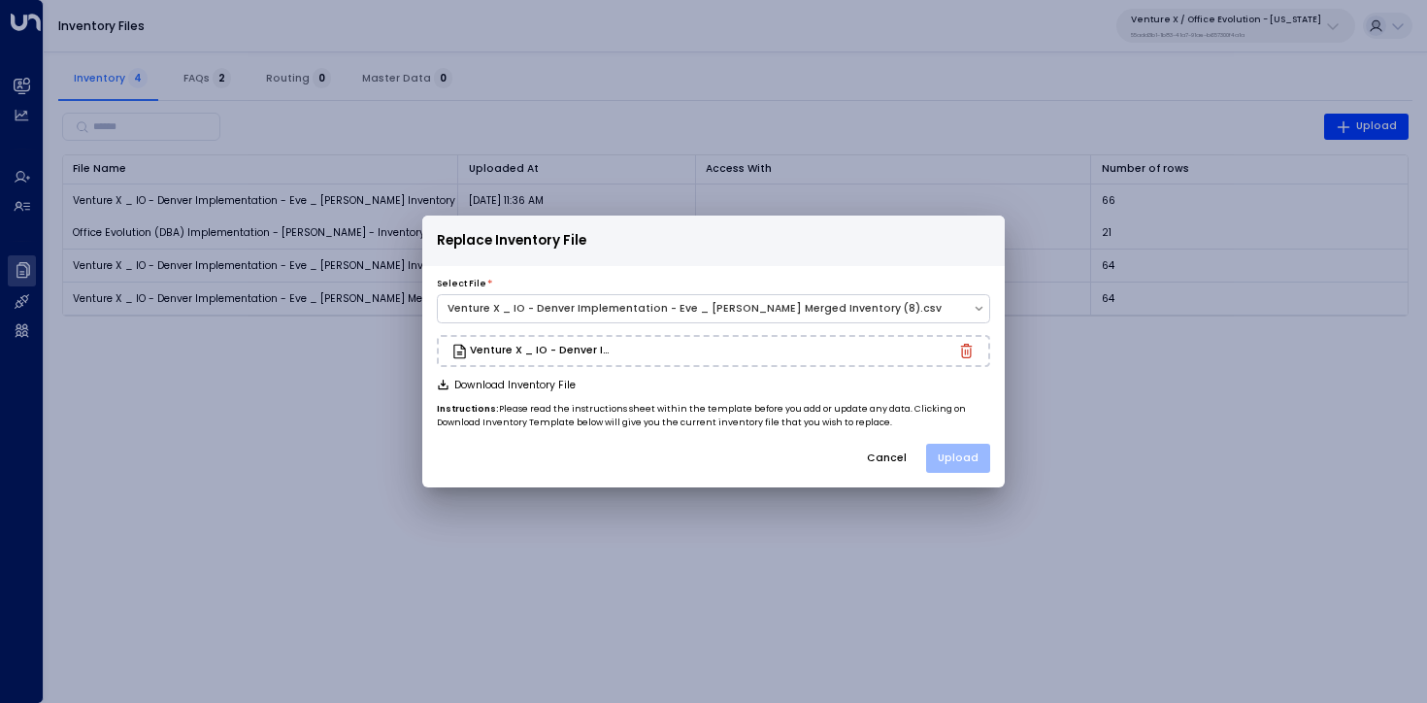
click at [961, 462] on button "Upload" at bounding box center [958, 458] width 64 height 29
